Goal: Task Accomplishment & Management: Use online tool/utility

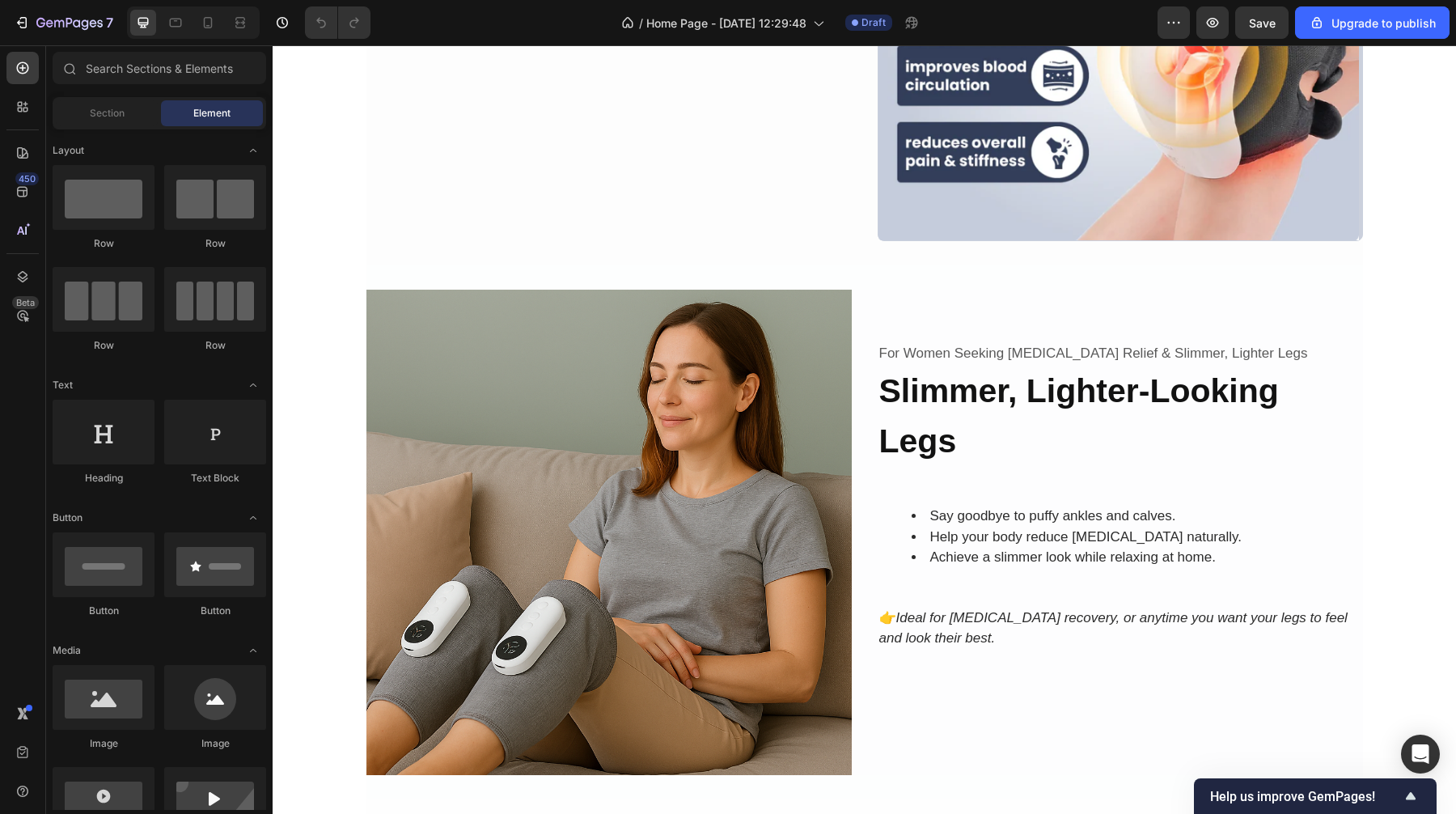
scroll to position [1635, 0]
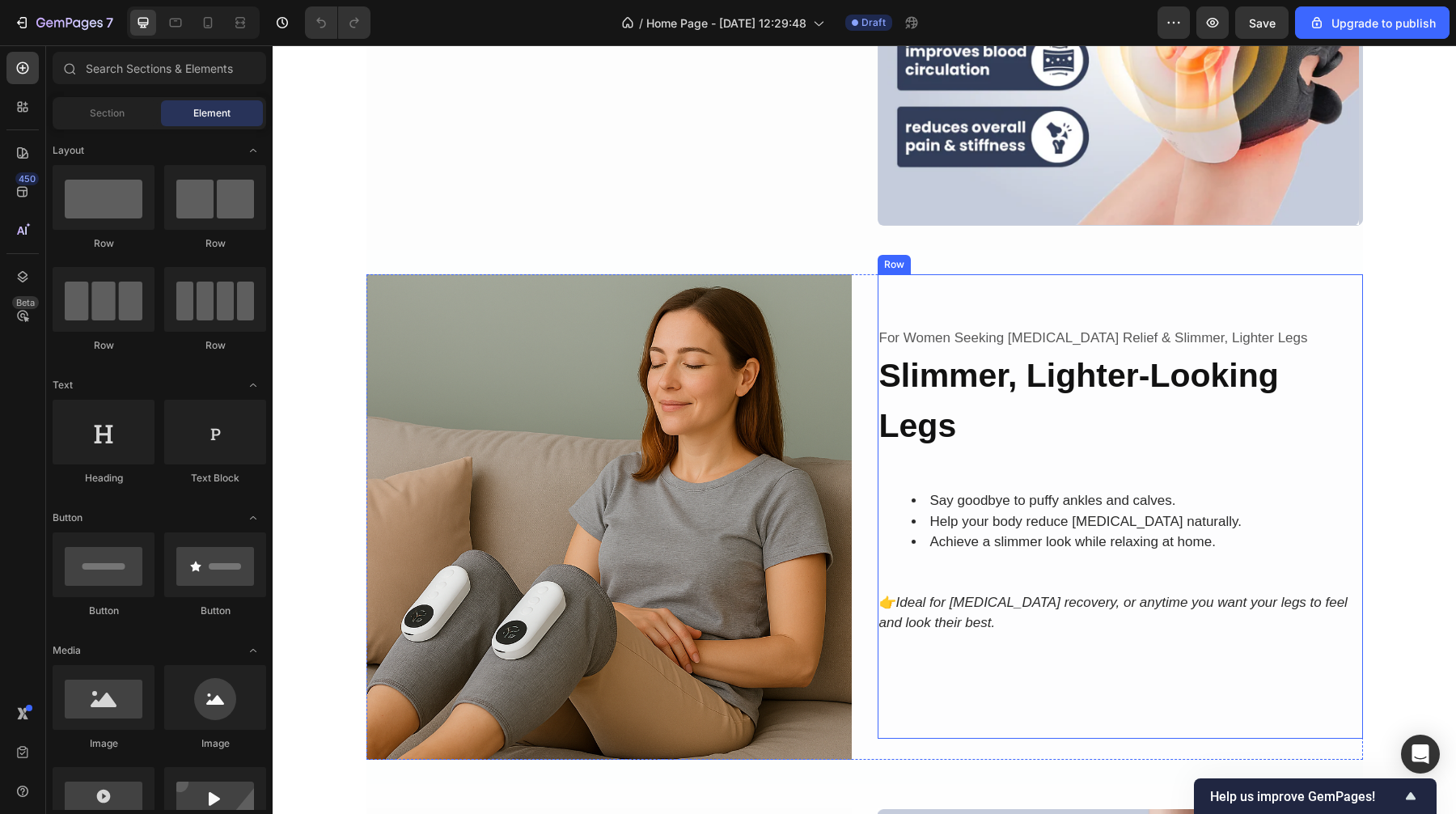
click at [919, 470] on div "For Women Seeking [MEDICAL_DATA] Relief & Slimmer, Lighter Legs Text Block Slim…" at bounding box center [1119, 492] width 485 height 332
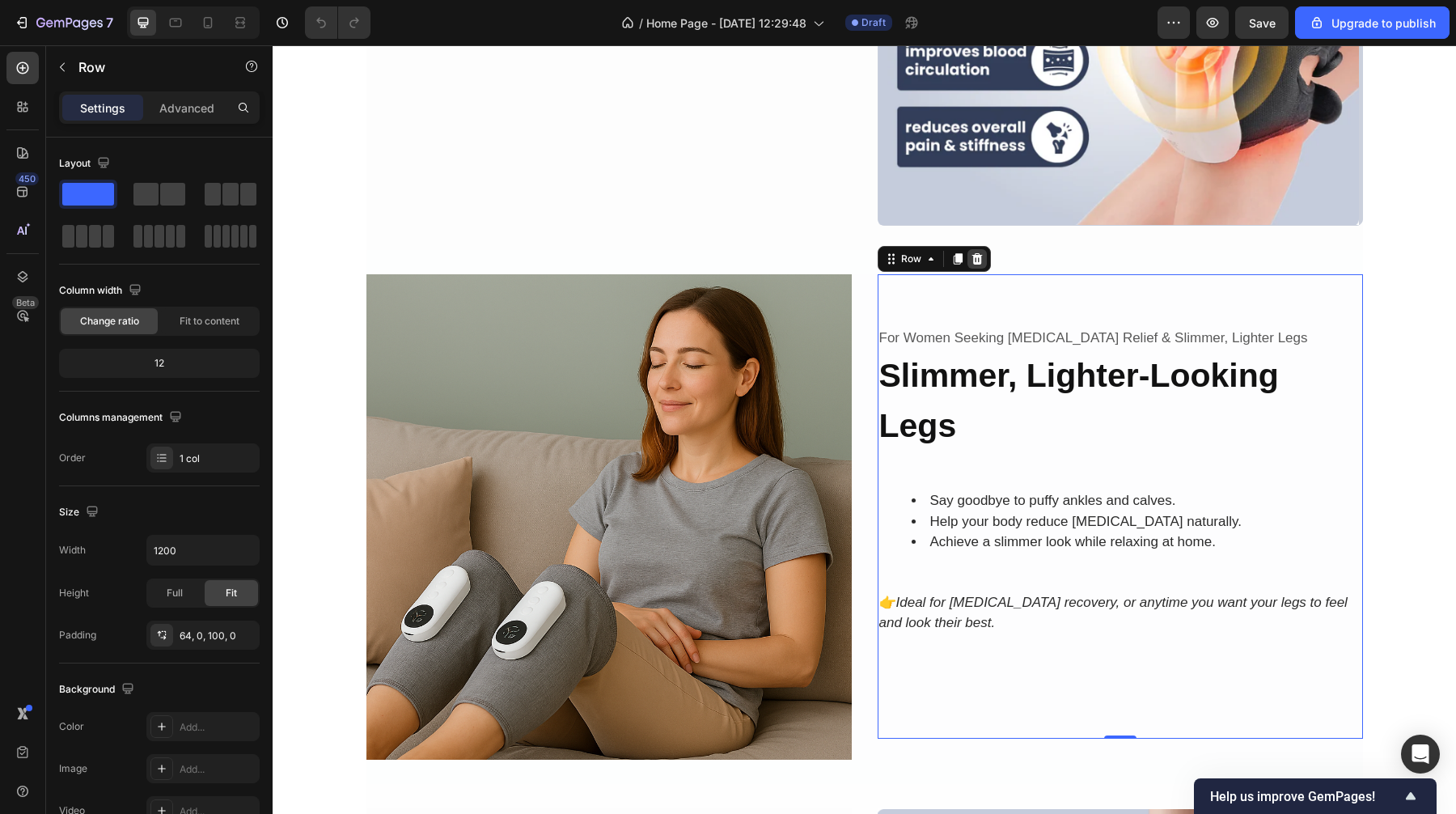
click at [979, 262] on icon at bounding box center [977, 259] width 11 height 12
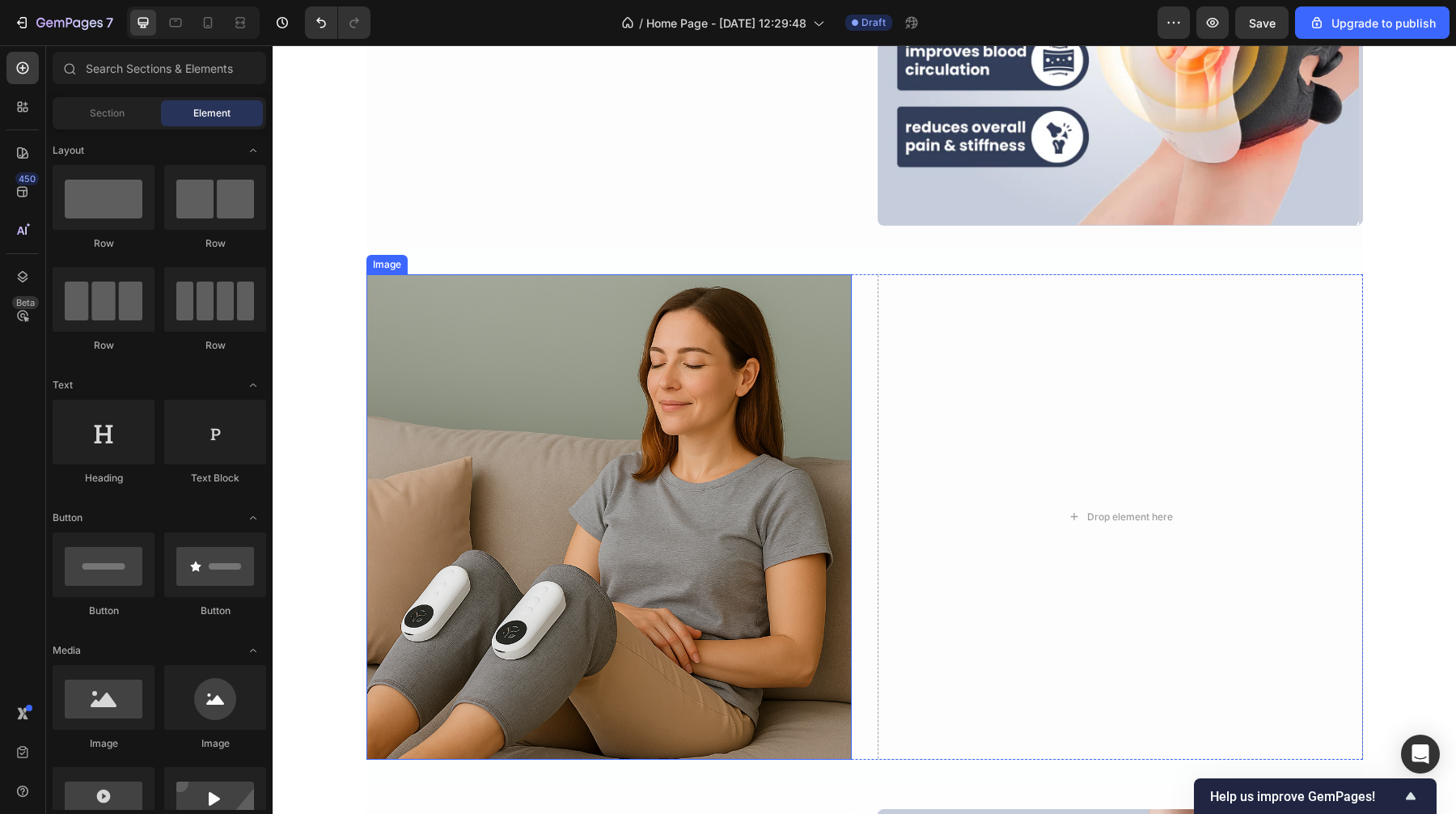
click at [773, 335] on img at bounding box center [608, 516] width 485 height 485
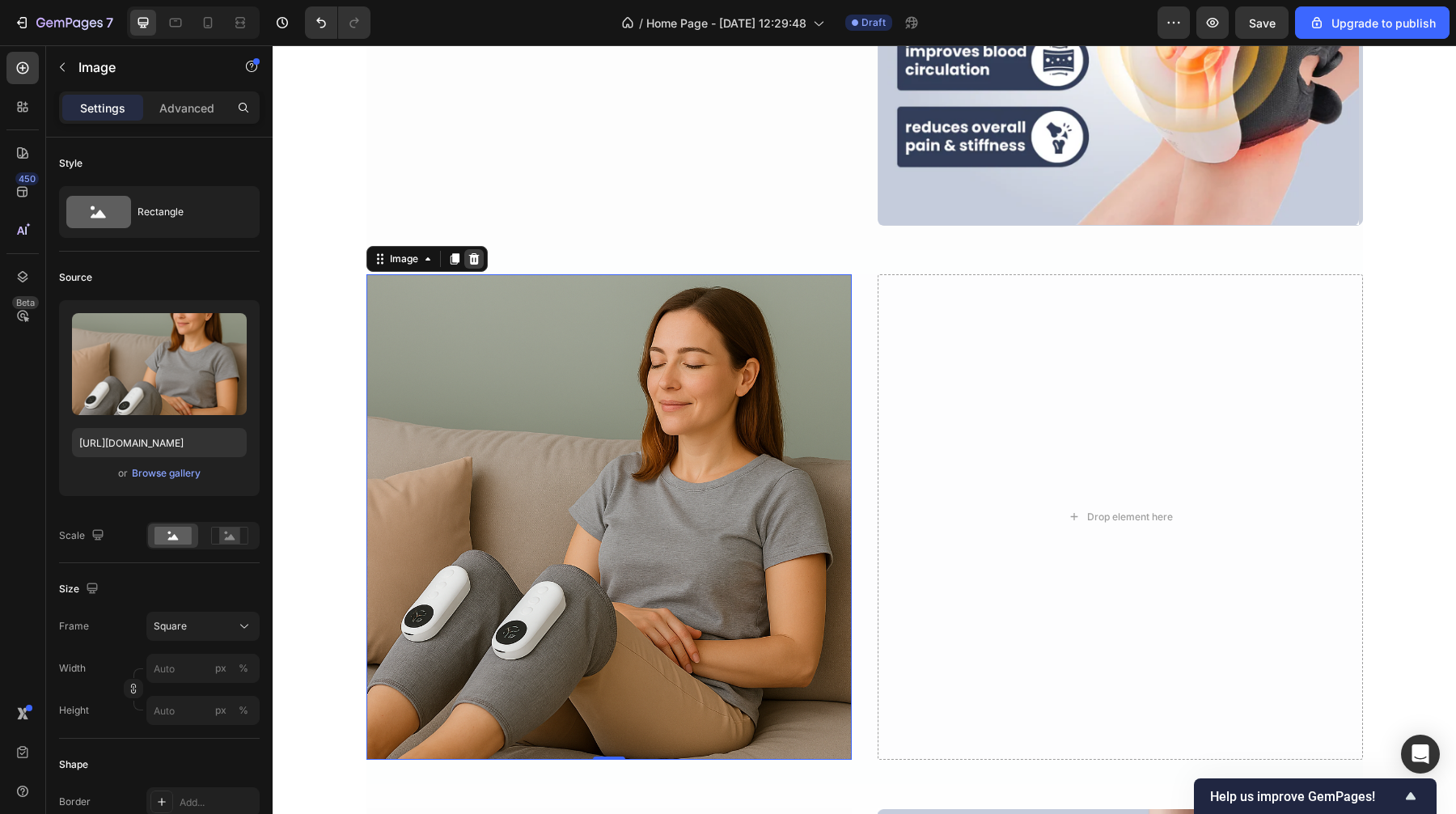
click at [476, 262] on icon at bounding box center [473, 259] width 11 height 12
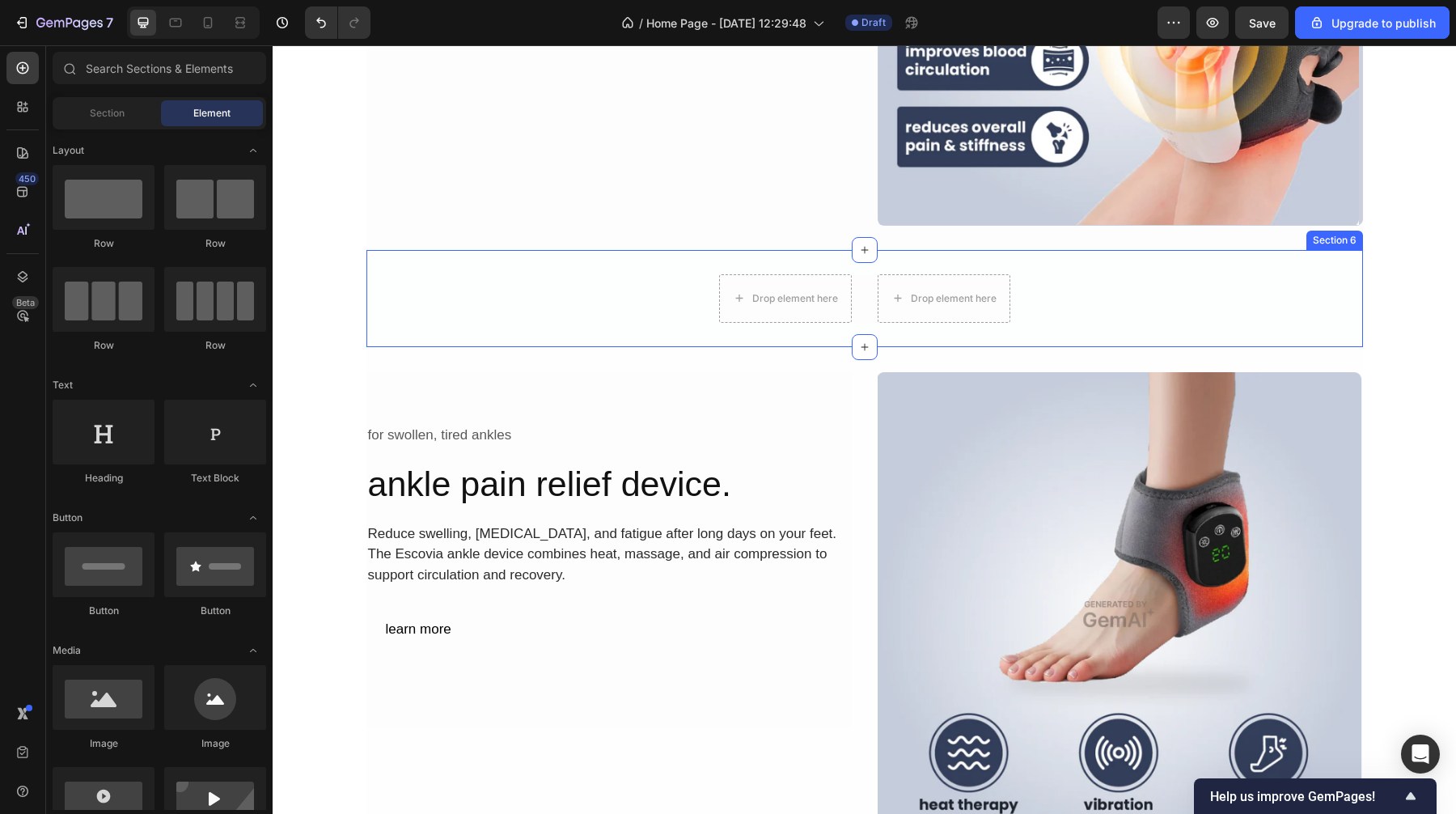
click at [1137, 299] on div "Drop element here Drop element here Row" at bounding box center [865, 298] width 997 height 48
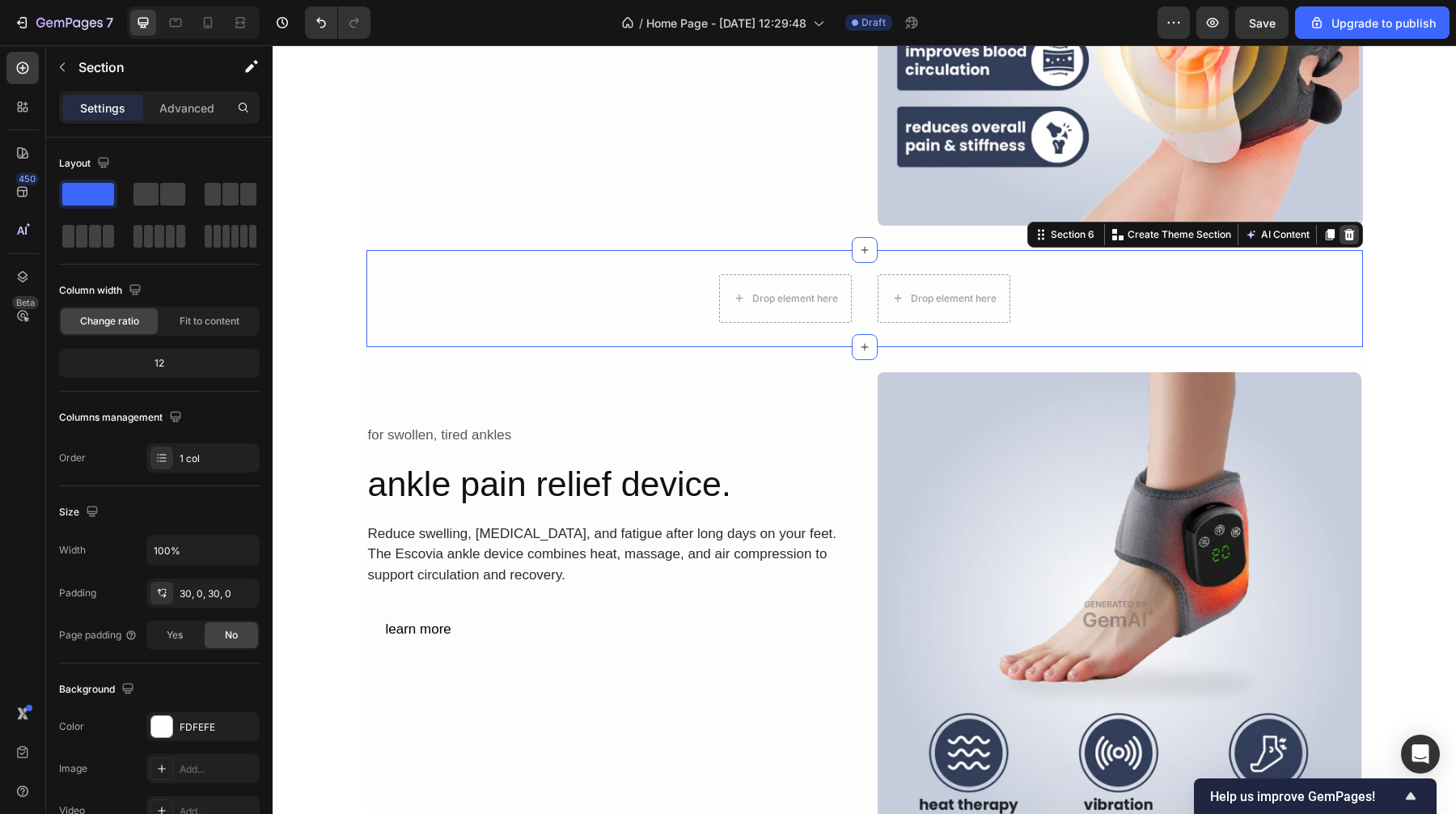
click at [1348, 235] on icon at bounding box center [1349, 234] width 11 height 12
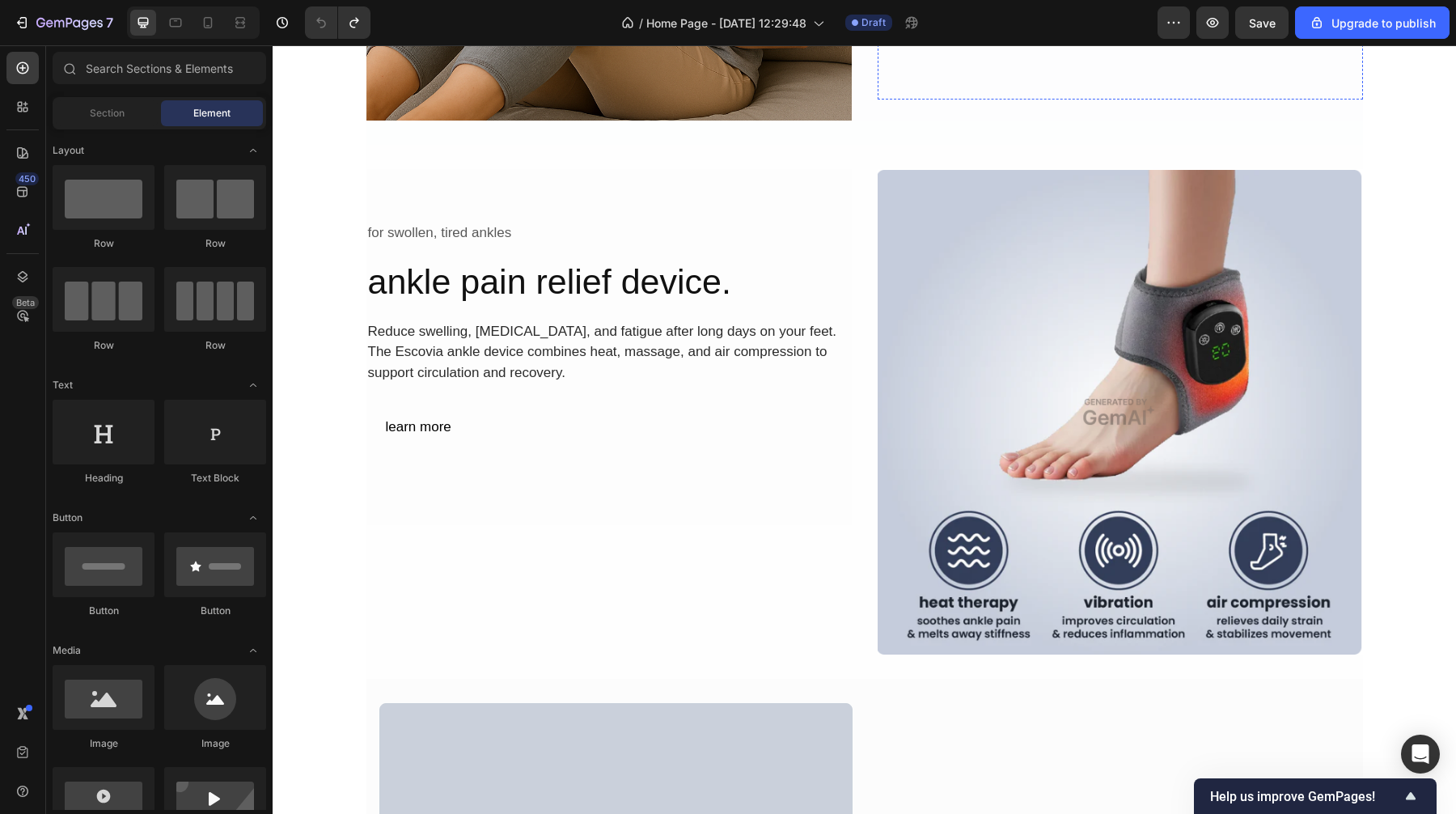
scroll to position [2275, 0]
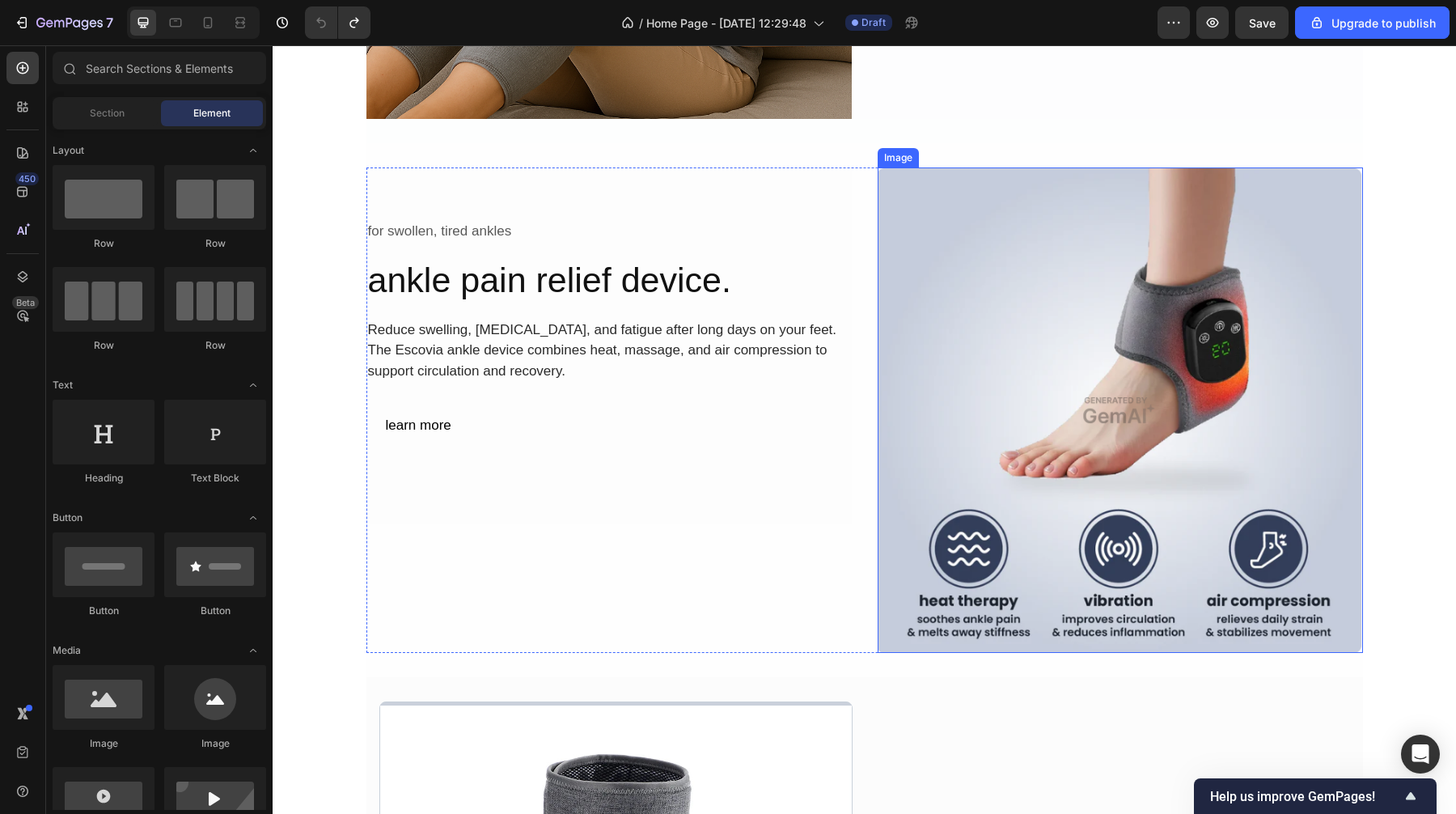
click at [997, 484] on img at bounding box center [1119, 410] width 485 height 485
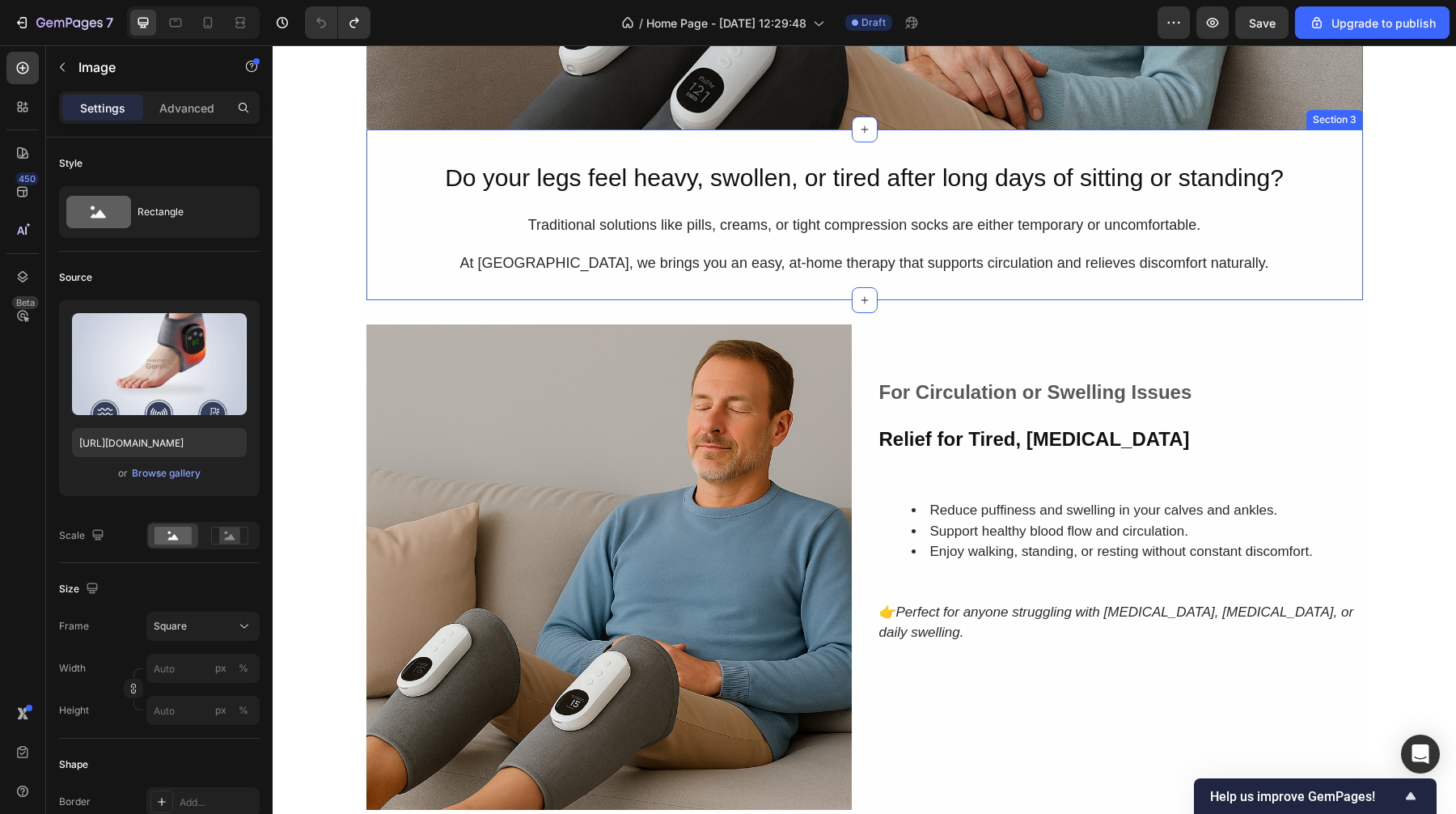
scroll to position [0, 0]
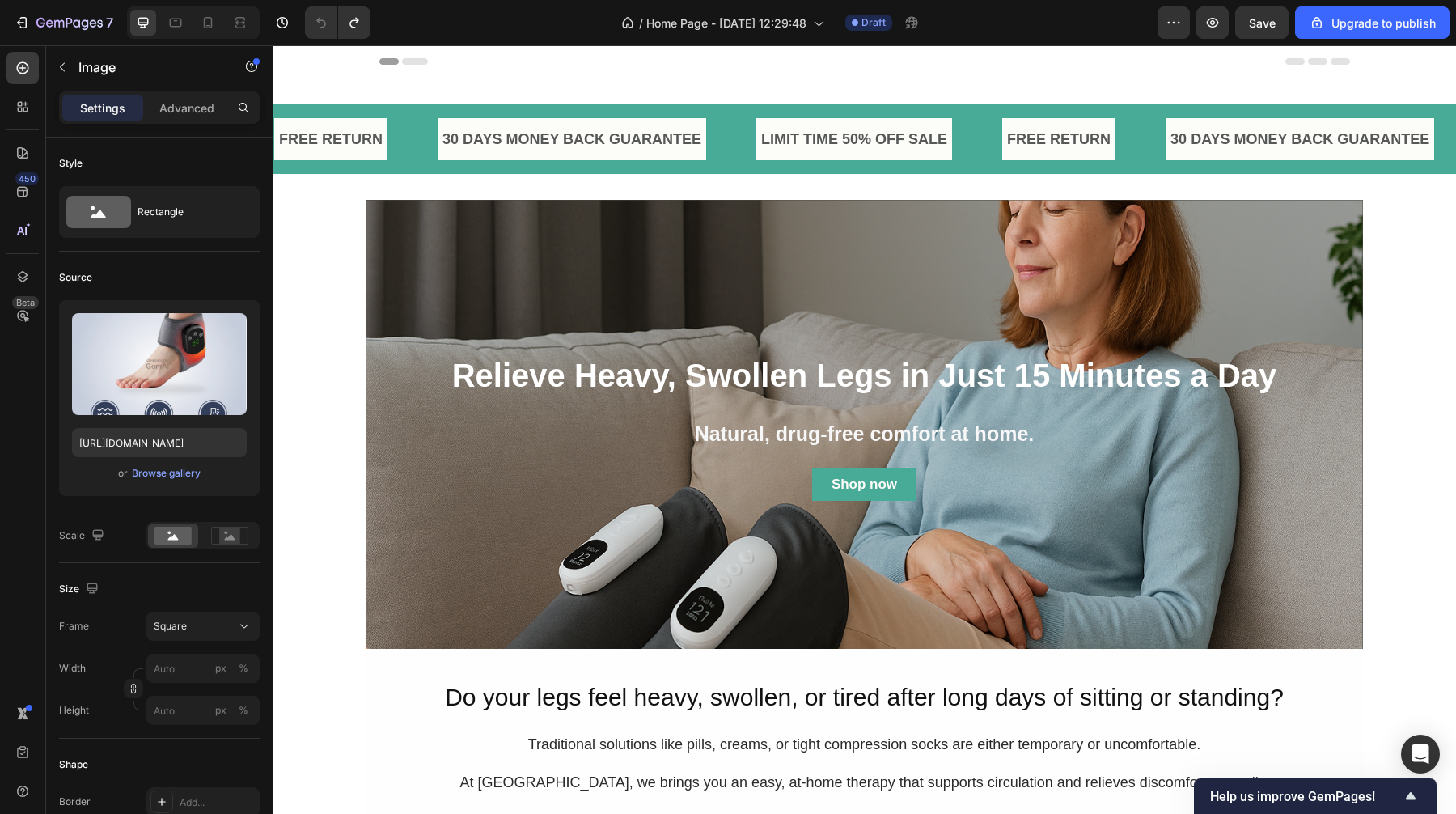
click at [495, 68] on div "Header" at bounding box center [864, 62] width 971 height 33
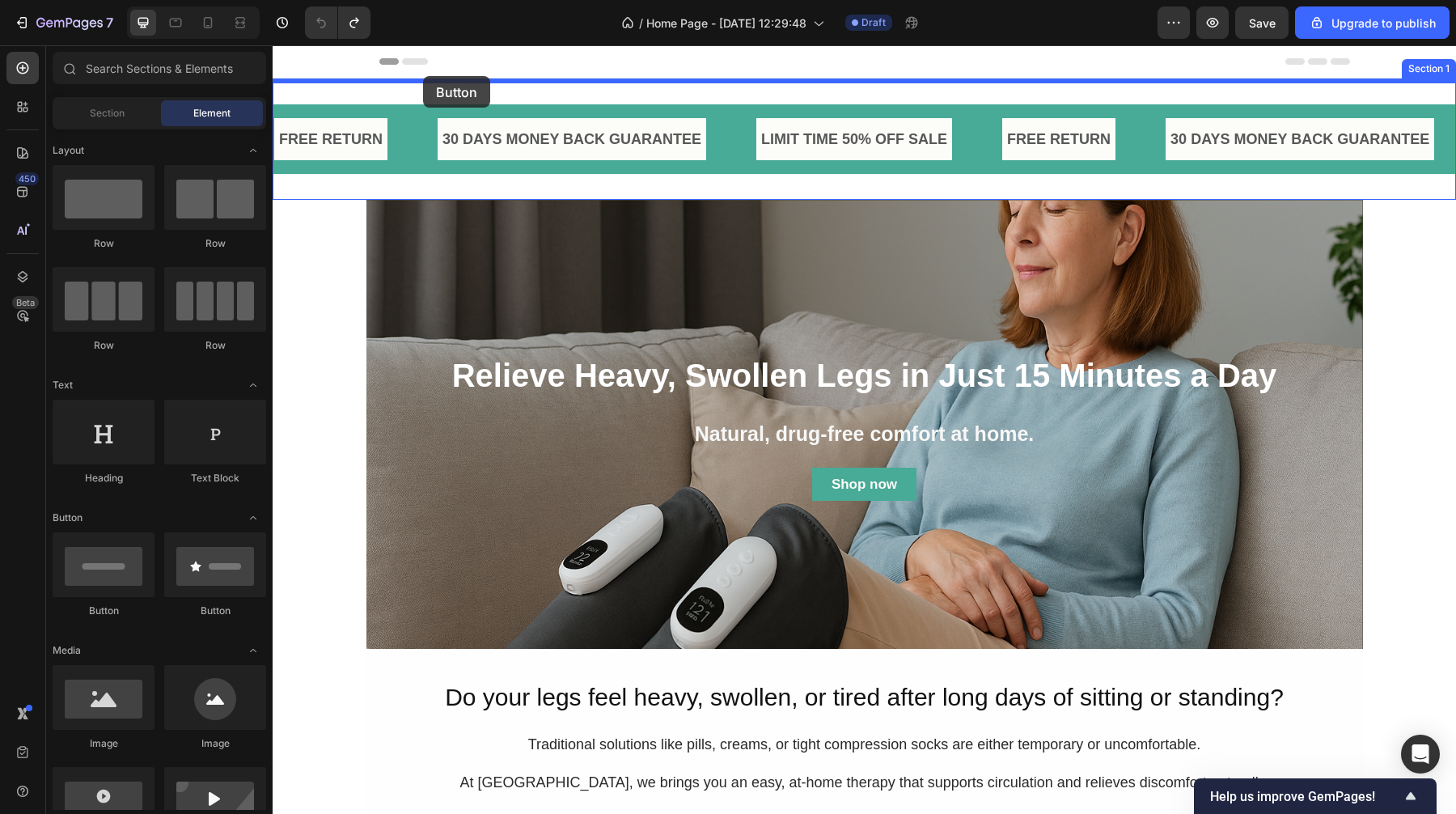
drag, startPoint x: 387, startPoint y: 619, endPoint x: 423, endPoint y: 77, distance: 543.2
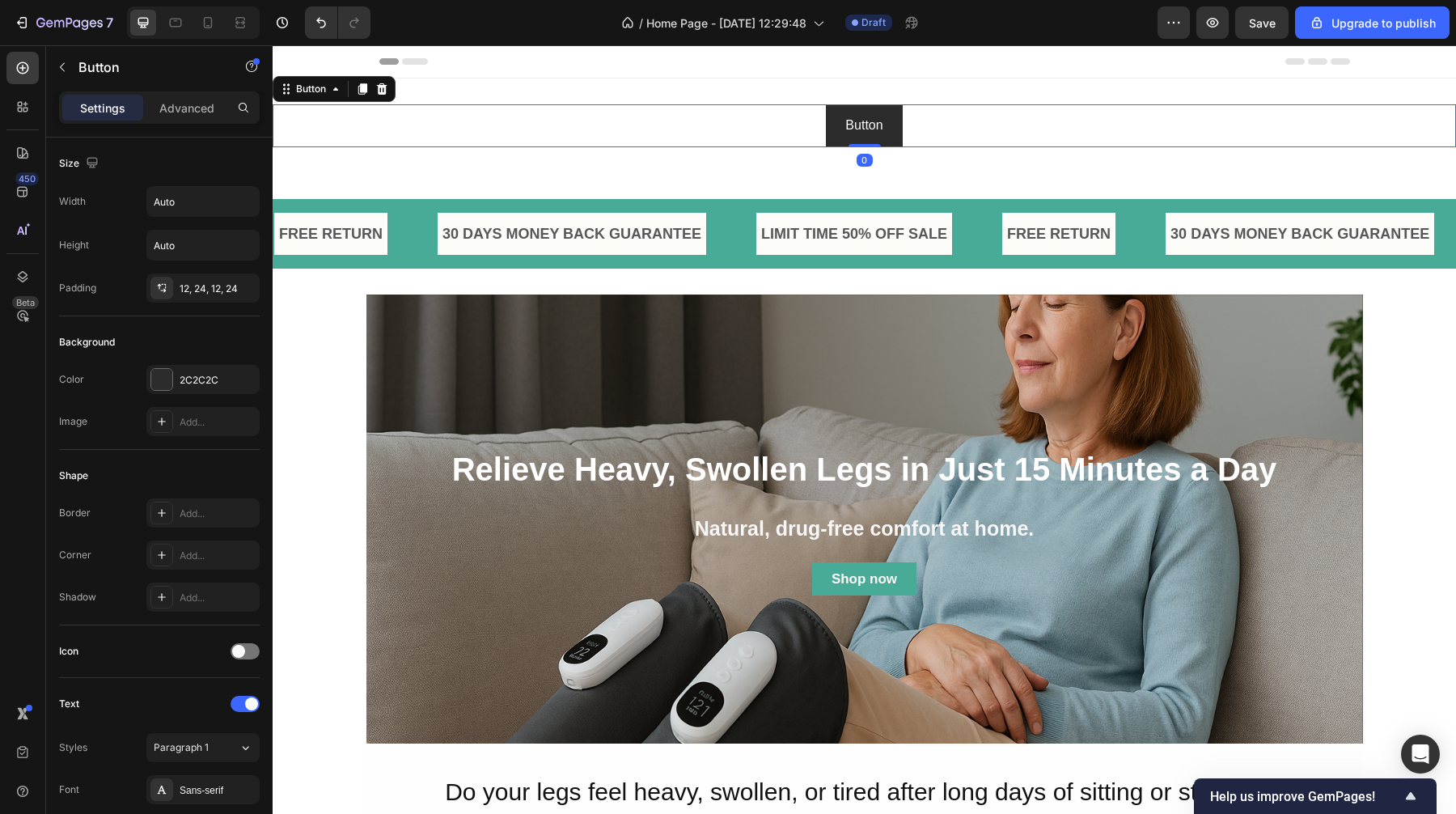
click at [431, 136] on div "Button Button 0" at bounding box center [864, 125] width 1183 height 42
